Goal: Register for event/course

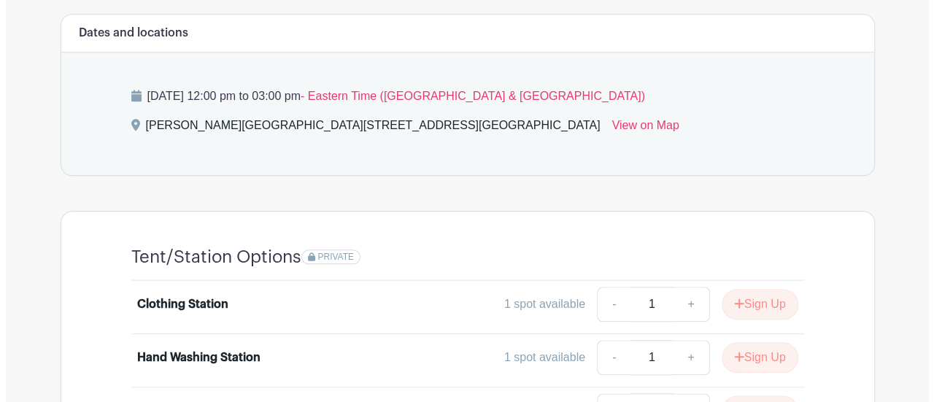
scroll to position [803, 0]
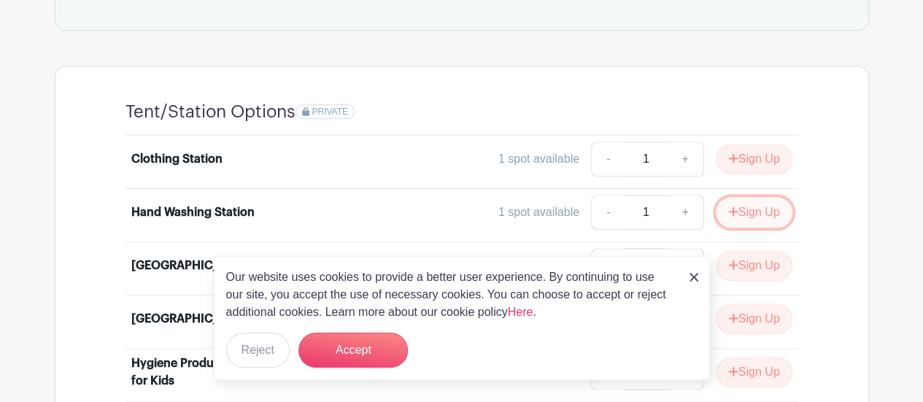
click at [762, 197] on button "Sign Up" at bounding box center [754, 212] width 77 height 31
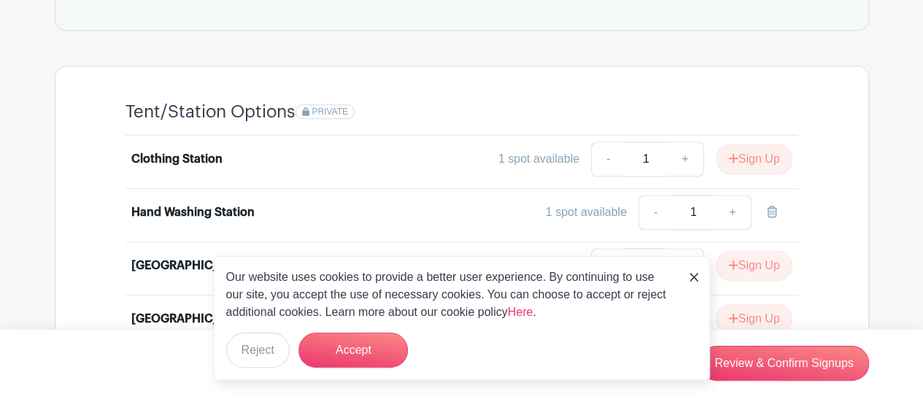
click at [692, 274] on img at bounding box center [694, 277] width 9 height 9
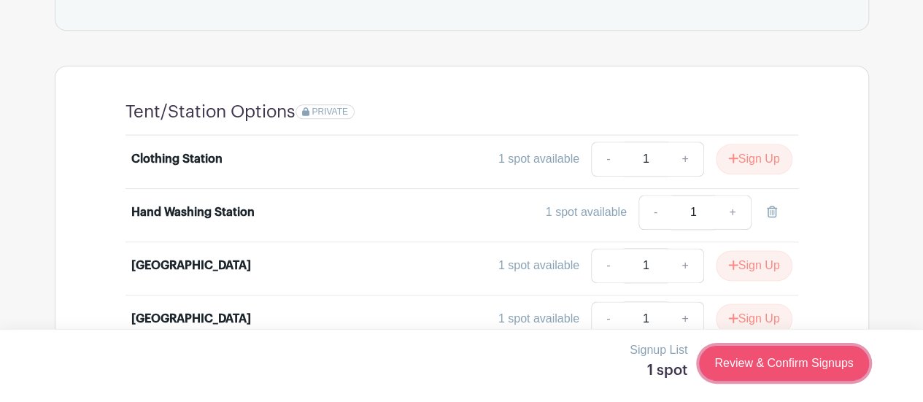
click at [785, 371] on link "Review & Confirm Signups" at bounding box center [783, 363] width 169 height 35
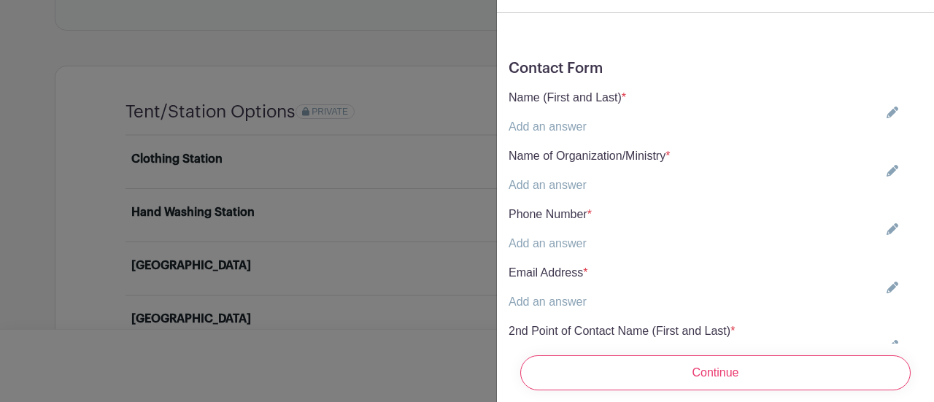
scroll to position [292, 0]
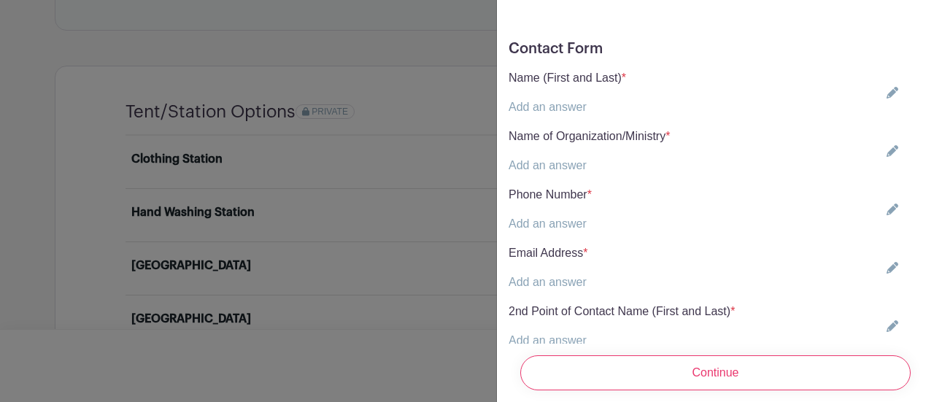
click at [515, 101] on link "Add an answer" at bounding box center [548, 107] width 78 height 12
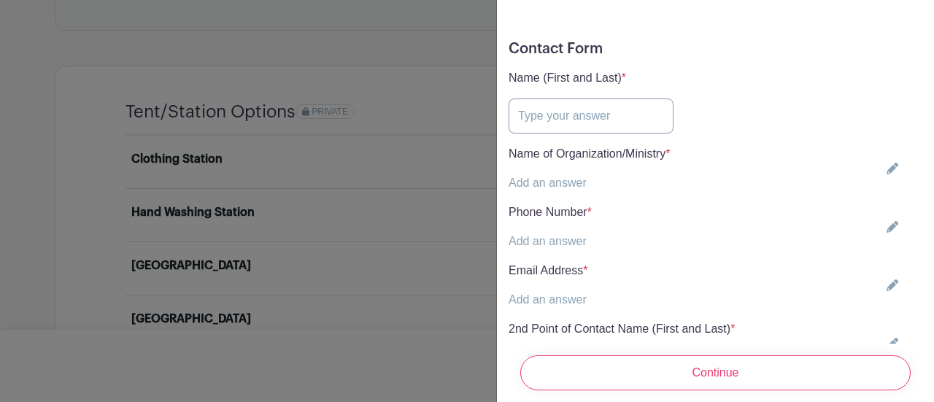
click at [520, 108] on input "text" at bounding box center [591, 116] width 165 height 35
type input "[PERSON_NAME]"
click at [515, 177] on link "Add an answer" at bounding box center [548, 183] width 78 height 12
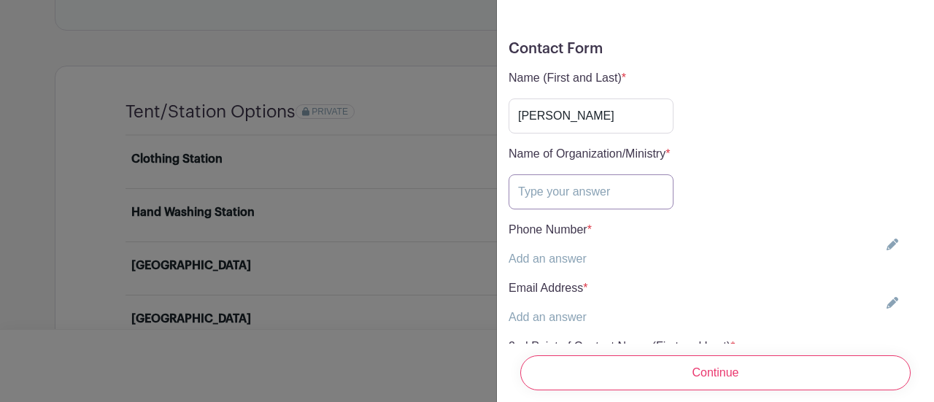
click at [530, 174] on input "text" at bounding box center [591, 191] width 165 height 35
type input "Continental Societies Inc Greater Miami Chapter"
click at [563, 227] on div "Phone Number * Add an answer" at bounding box center [550, 244] width 83 height 47
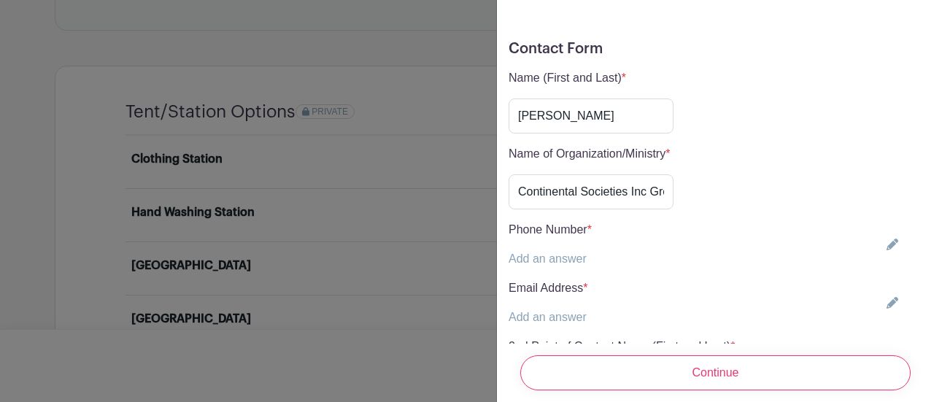
click at [550, 253] on link "Add an answer" at bounding box center [548, 259] width 78 height 12
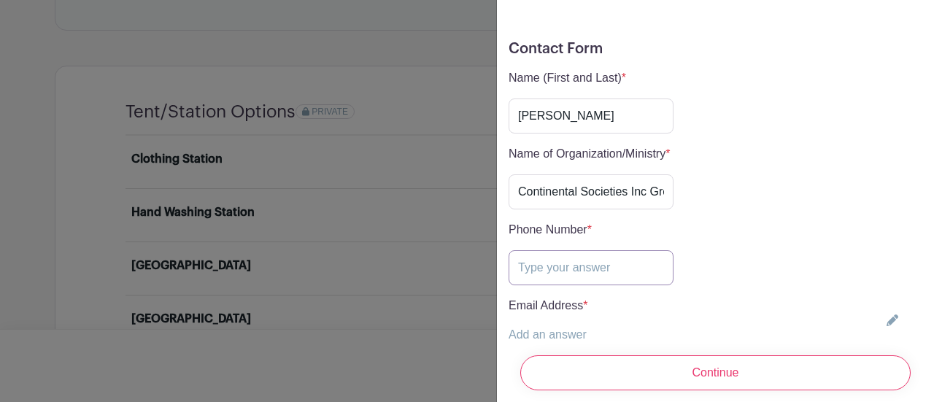
click at [543, 258] on input "text" at bounding box center [591, 267] width 165 height 35
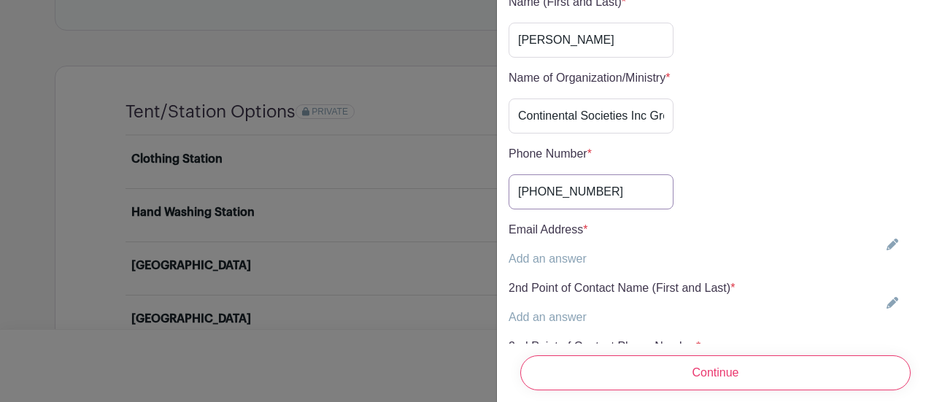
scroll to position [438, 0]
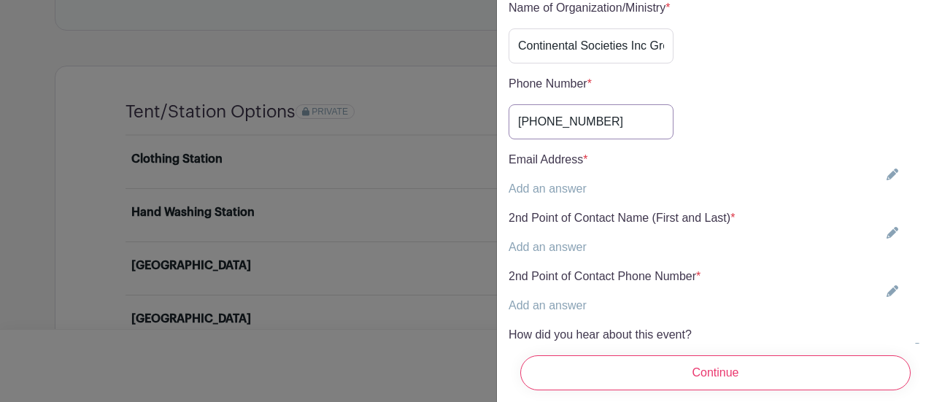
type input "[PHONE_NUMBER]"
click at [540, 180] on p "Add an answer" at bounding box center [549, 189] width 80 height 18
click at [540, 182] on link "Add an answer" at bounding box center [548, 188] width 78 height 12
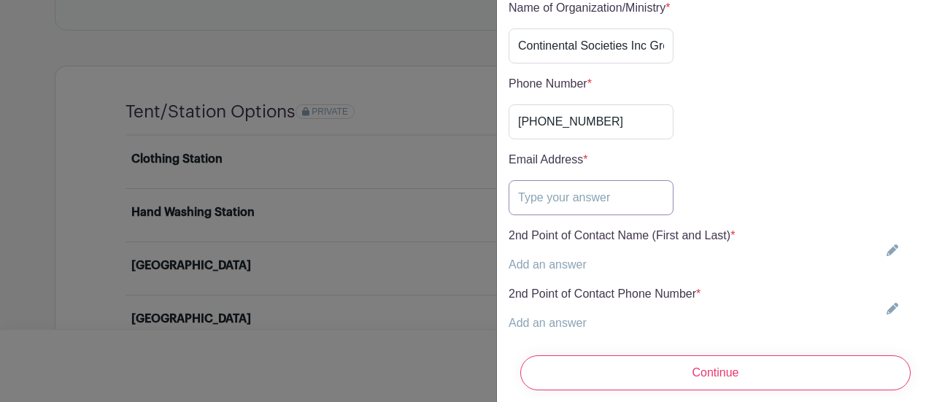
click at [525, 180] on input "text" at bounding box center [591, 197] width 165 height 35
type input "b"
type input "[EMAIL_ADDRESS][DOMAIN_NAME]"
click at [558, 258] on link "Add an answer" at bounding box center [548, 264] width 78 height 12
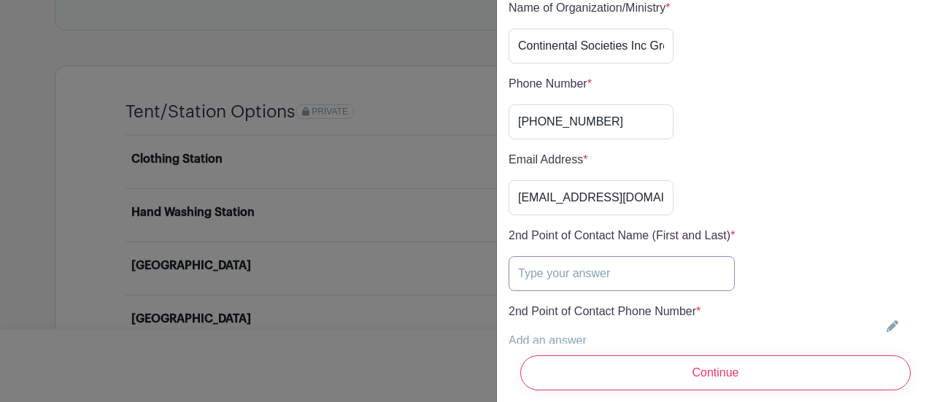
click at [557, 256] on input "text" at bounding box center [622, 273] width 226 height 35
type input "[PERSON_NAME]"
click at [541, 334] on link "Add an answer" at bounding box center [548, 340] width 78 height 12
click at [536, 332] on input "text" at bounding box center [605, 349] width 192 height 35
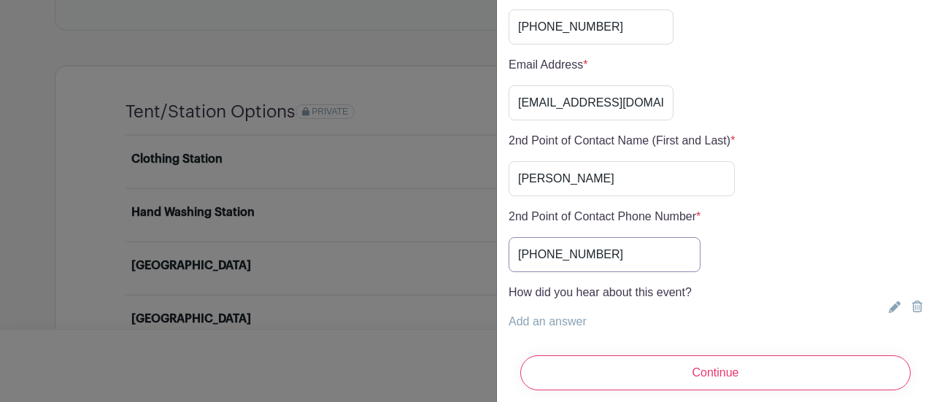
scroll to position [556, 0]
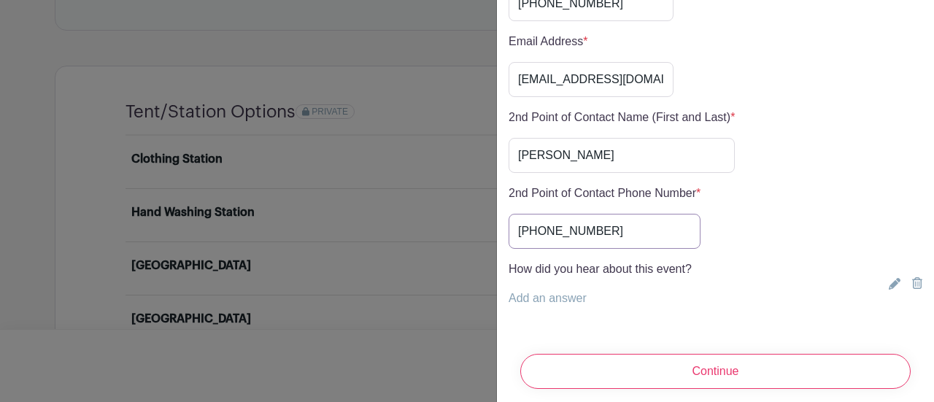
type input "[PHONE_NUMBER]"
click at [518, 292] on link "Add an answer" at bounding box center [548, 298] width 78 height 12
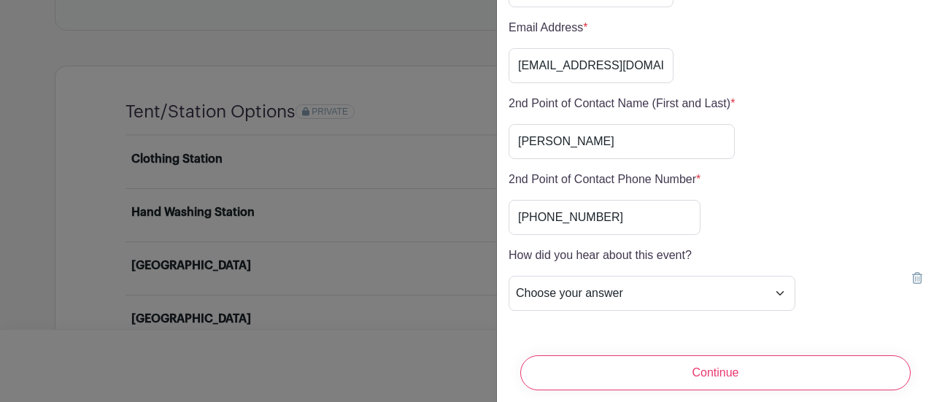
scroll to position [574, 0]
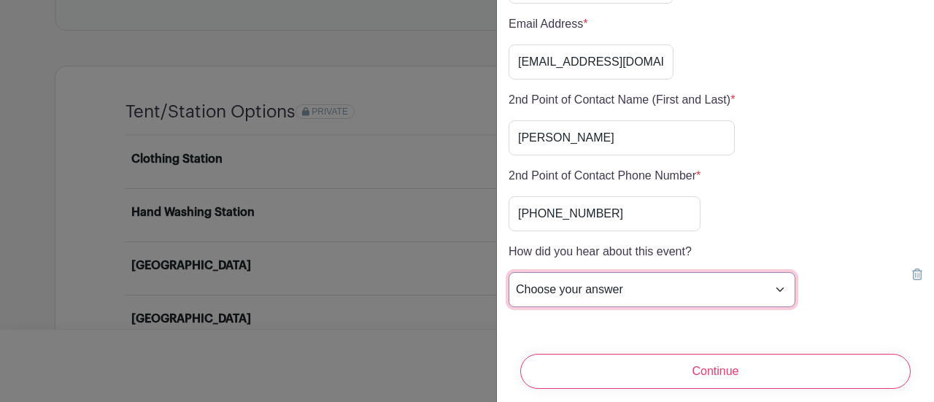
click at [525, 272] on select "Choose your answer Sweet Home [DEMOGRAPHIC_DATA] Outlet Young Adult Ministry Wo…" at bounding box center [652, 289] width 287 height 35
click at [526, 272] on select "Choose your answer Sweet Home [DEMOGRAPHIC_DATA] Outlet Young Adult Ministry Wo…" at bounding box center [652, 289] width 287 height 35
click at [730, 272] on select "Choose your answer Sweet Home [DEMOGRAPHIC_DATA] Outlet Young Adult Ministry Wo…" at bounding box center [652, 289] width 287 height 35
select select "4720"
click at [509, 272] on select "Choose your answer Sweet Home [DEMOGRAPHIC_DATA] Outlet Young Adult Ministry Wo…" at bounding box center [652, 289] width 287 height 35
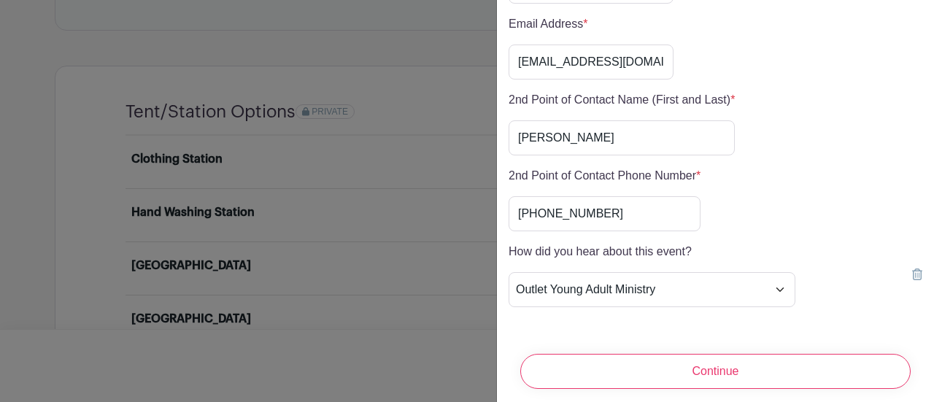
click at [803, 189] on div "2nd Point of Contact Phone Number * Add an answer [PHONE_NUMBER]" at bounding box center [716, 199] width 414 height 64
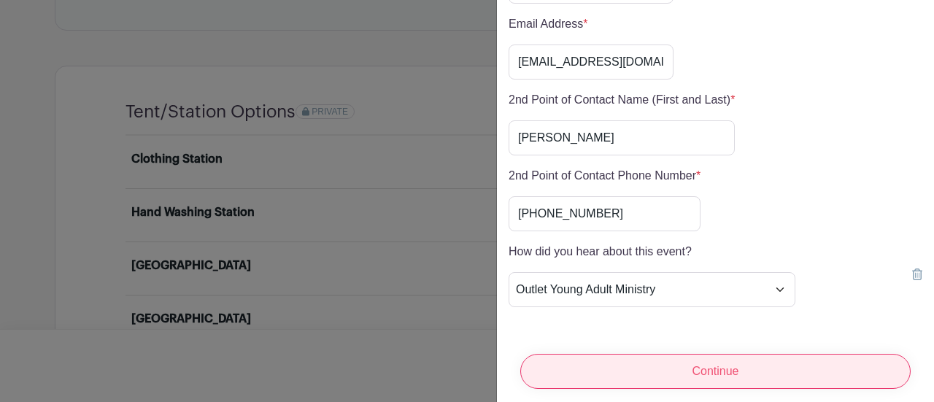
click at [712, 354] on input "Continue" at bounding box center [715, 371] width 390 height 35
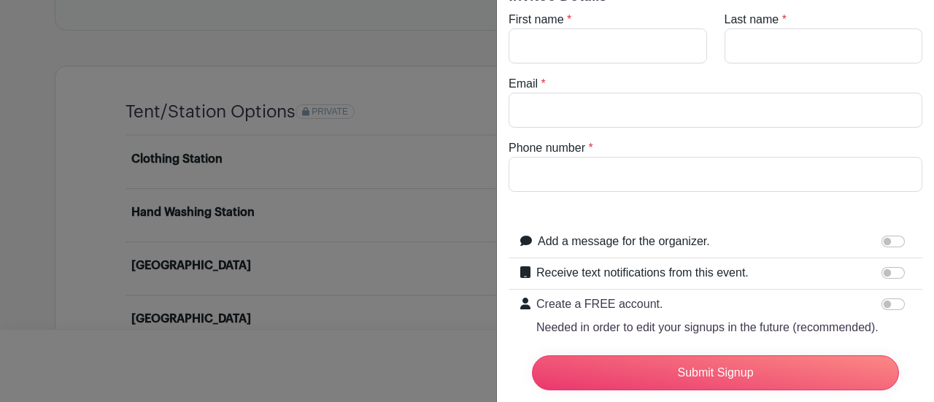
scroll to position [0, 0]
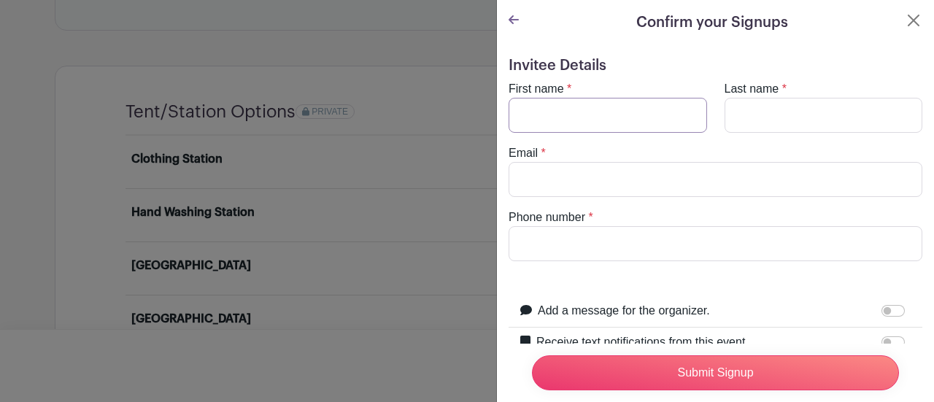
click at [537, 115] on input "First name" at bounding box center [608, 115] width 199 height 35
type input "[PERSON_NAME]"
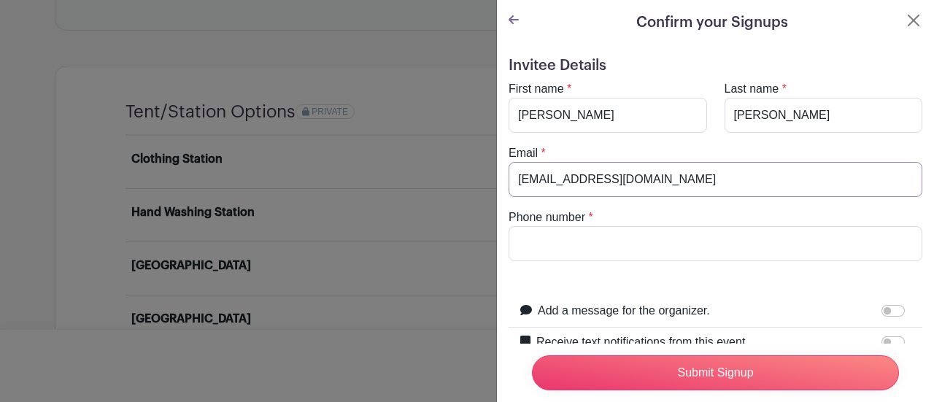
type input "[EMAIL_ADDRESS][DOMAIN_NAME]"
click at [527, 243] on input "Phone number" at bounding box center [716, 243] width 414 height 35
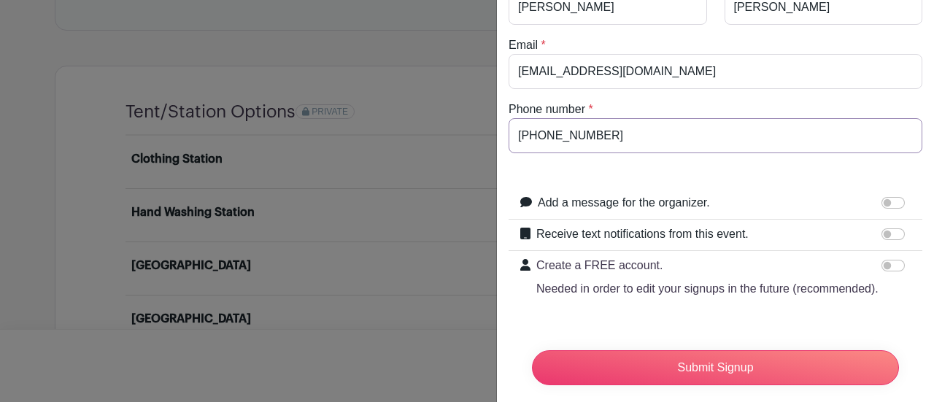
scroll to position [152, 0]
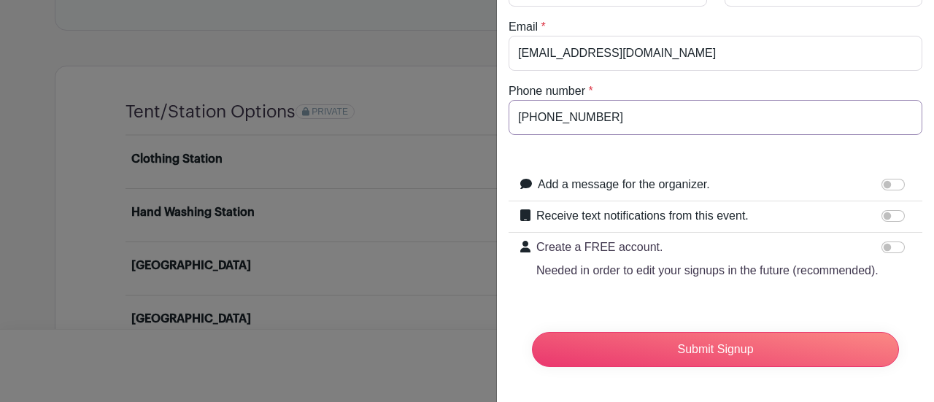
type input "[PHONE_NUMBER]"
click at [869, 207] on div "Receive text notifications from this event." at bounding box center [723, 216] width 374 height 19
click at [882, 210] on input "Receive text notifications from this event." at bounding box center [893, 216] width 23 height 12
checkbox input "true"
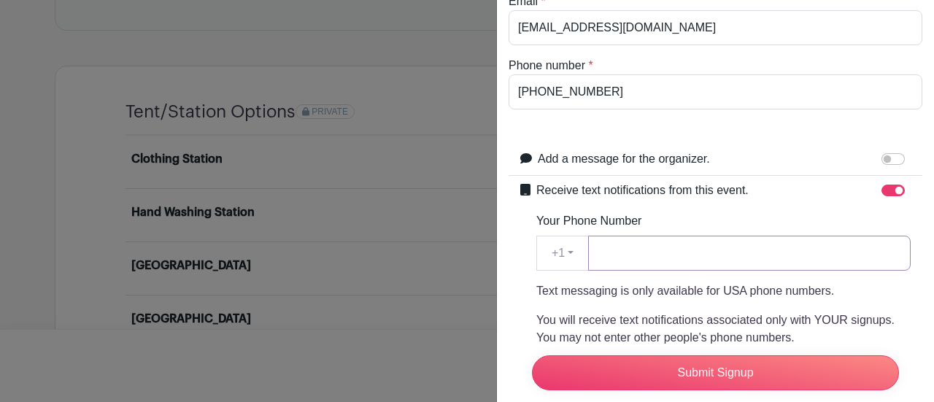
click at [623, 253] on input "Your Phone Number" at bounding box center [749, 253] width 323 height 35
click at [626, 254] on input "Your Phone Number" at bounding box center [749, 253] width 323 height 35
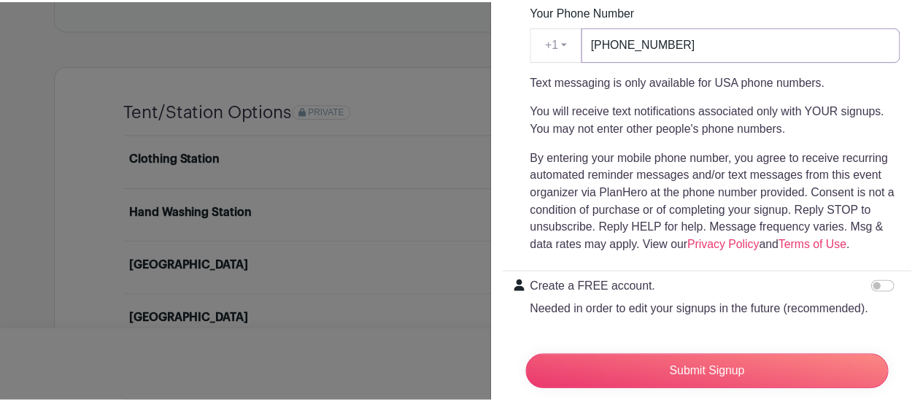
scroll to position [426, 0]
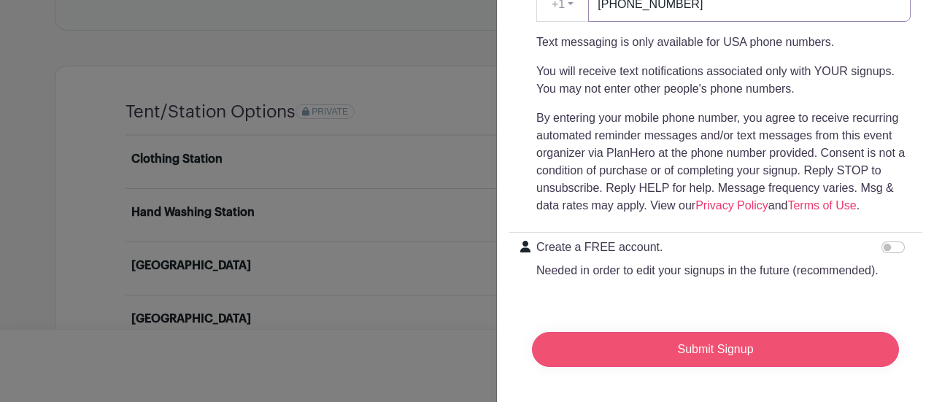
type input "[PHONE_NUMBER]"
click at [665, 334] on input "Submit Signup" at bounding box center [715, 349] width 367 height 35
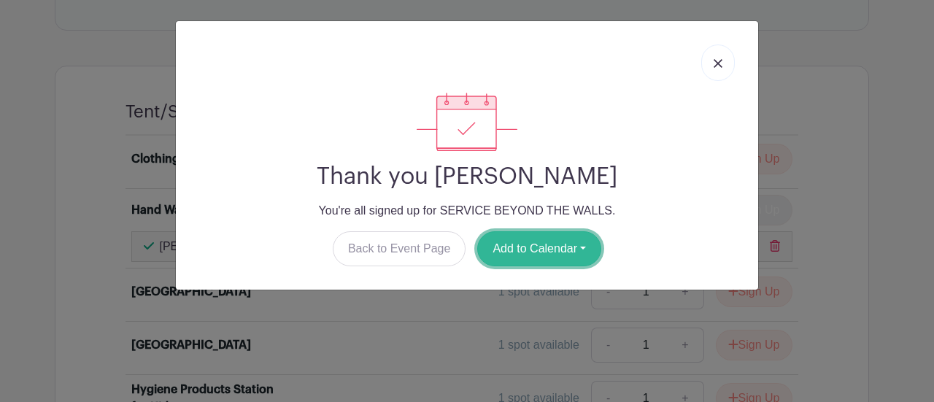
click at [551, 237] on button "Add to Calendar" at bounding box center [539, 248] width 124 height 35
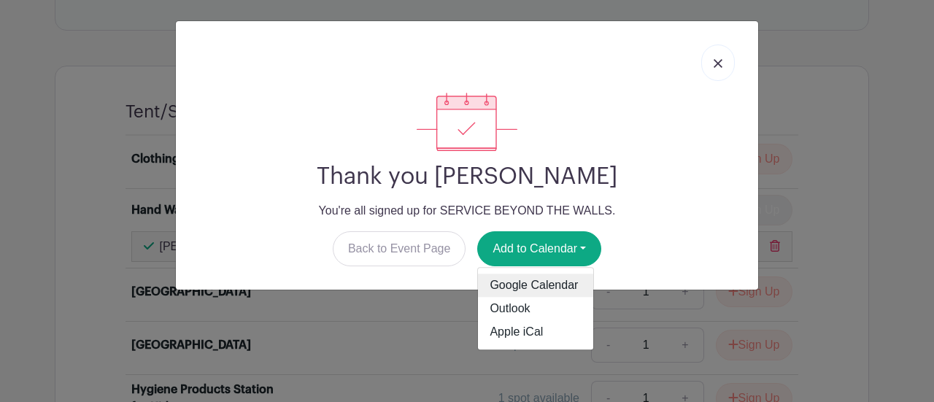
click at [530, 288] on link "Google Calendar" at bounding box center [535, 285] width 115 height 23
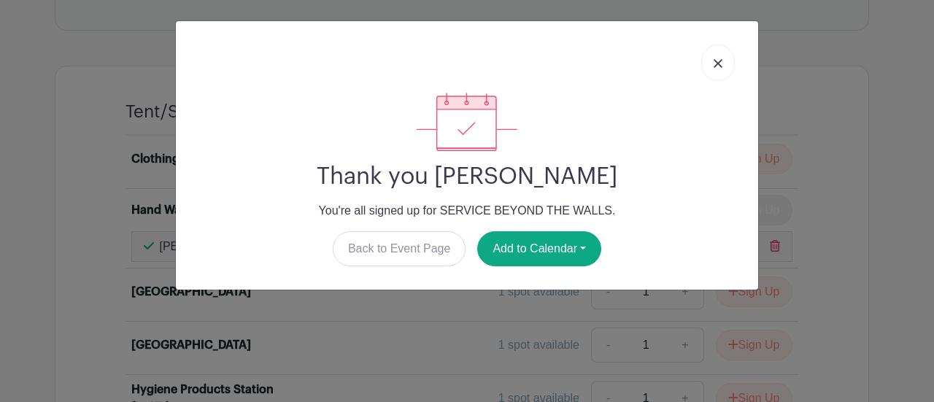
click at [724, 60] on link at bounding box center [718, 63] width 34 height 36
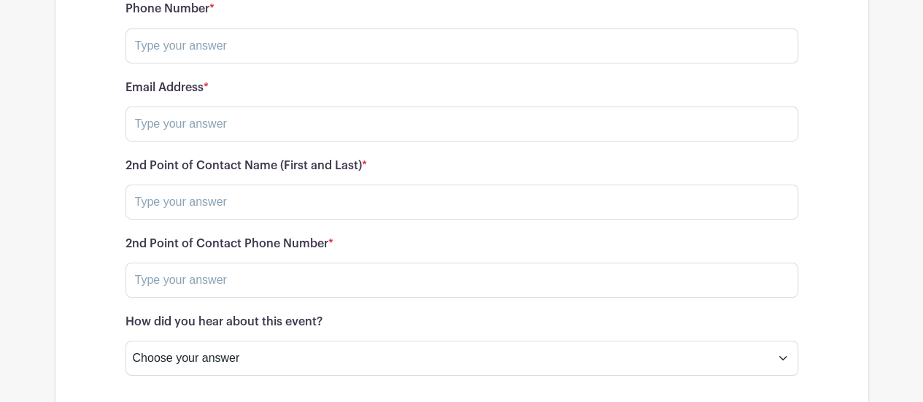
scroll to position [2438, 0]
